Goal: Find contact information: Find contact information

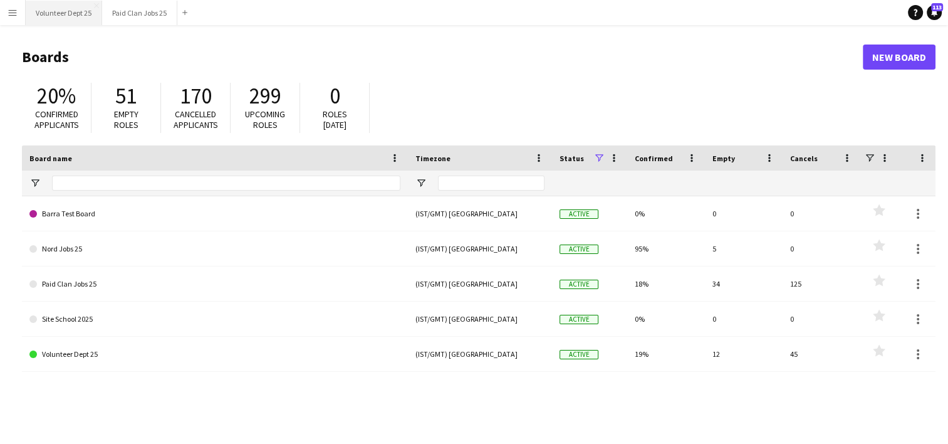
click at [50, 21] on button "Volunteer Dept 25 Close" at bounding box center [64, 13] width 76 height 24
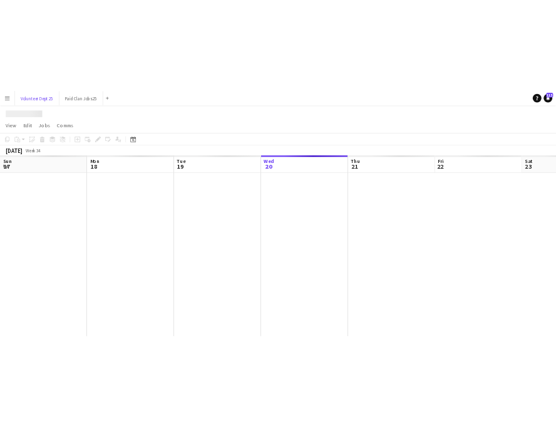
scroll to position [0, 299]
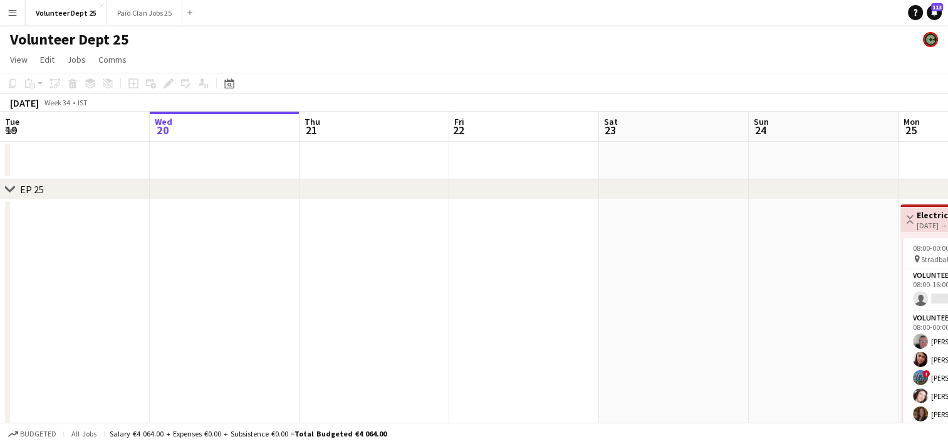
click at [16, 21] on button "Menu" at bounding box center [12, 12] width 25 height 25
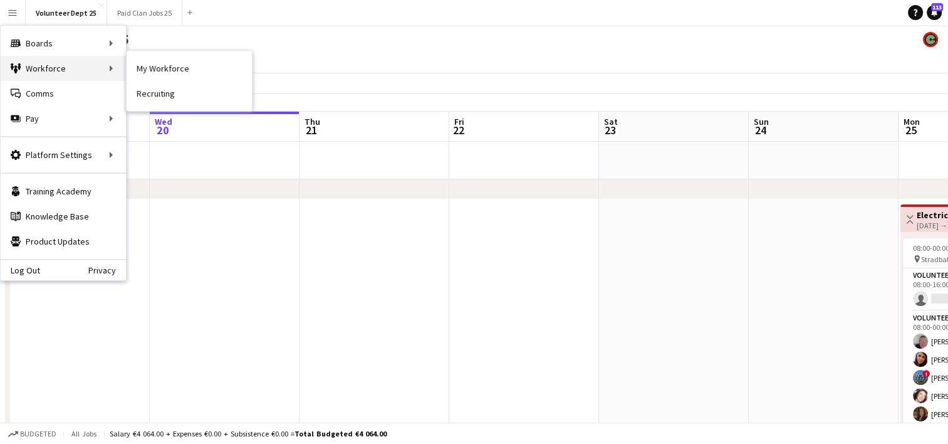
click at [77, 72] on div "Workforce Workforce" at bounding box center [63, 68] width 125 height 25
click at [143, 70] on link "My Workforce" at bounding box center [189, 68] width 125 height 25
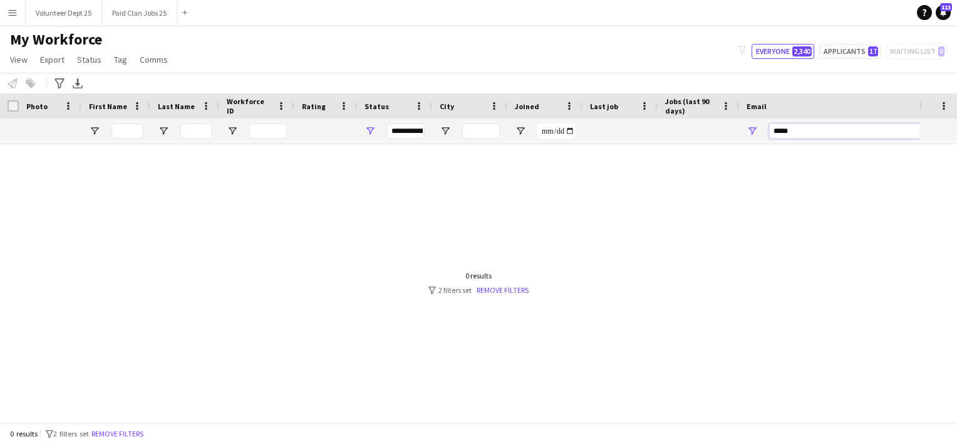
click at [815, 131] on input "*****" at bounding box center [875, 130] width 213 height 15
click at [506, 285] on link "Remove filters" at bounding box center [503, 289] width 52 height 9
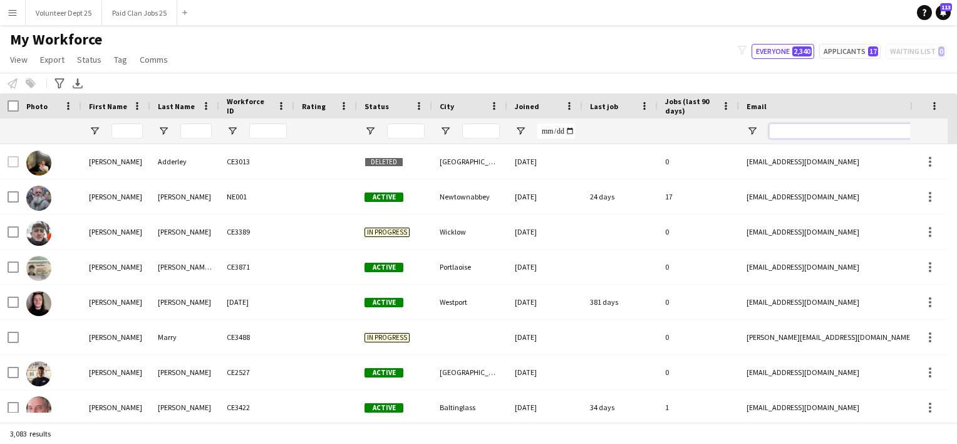
click at [791, 130] on input "Email Filter Input" at bounding box center [875, 130] width 213 height 15
type input "*****"
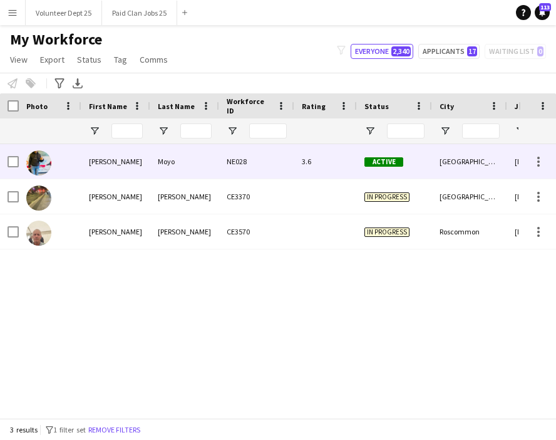
click at [258, 160] on div "NE028" at bounding box center [256, 161] width 75 height 34
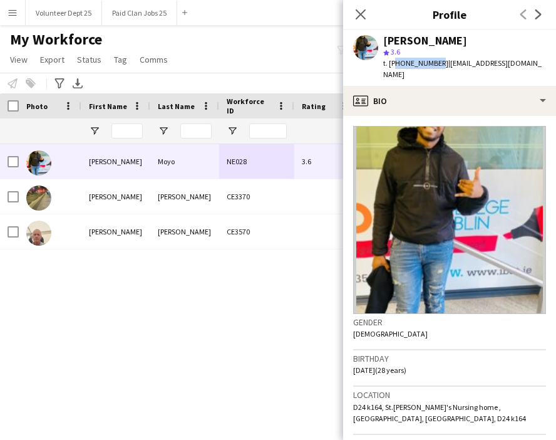
drag, startPoint x: 435, startPoint y: 65, endPoint x: 392, endPoint y: 65, distance: 43.9
click at [392, 65] on span "t. [PHONE_NUMBER]" at bounding box center [415, 62] width 65 height 9
copy span "35389956439"
drag, startPoint x: 531, startPoint y: 65, endPoint x: 444, endPoint y: 69, distance: 86.5
click at [444, 69] on div "[PERSON_NAME] Moyo star 3.6 t. [PHONE_NUMBER] | [EMAIL_ADDRESS][DOMAIN_NAME]" at bounding box center [449, 58] width 213 height 56
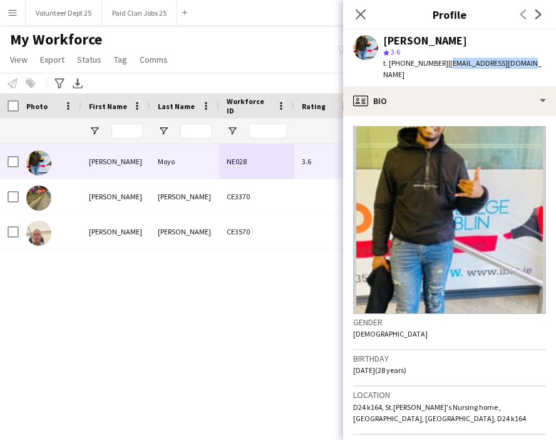
copy span "[EMAIL_ADDRESS][DOMAIN_NAME]"
